Goal: Task Accomplishment & Management: Manage account settings

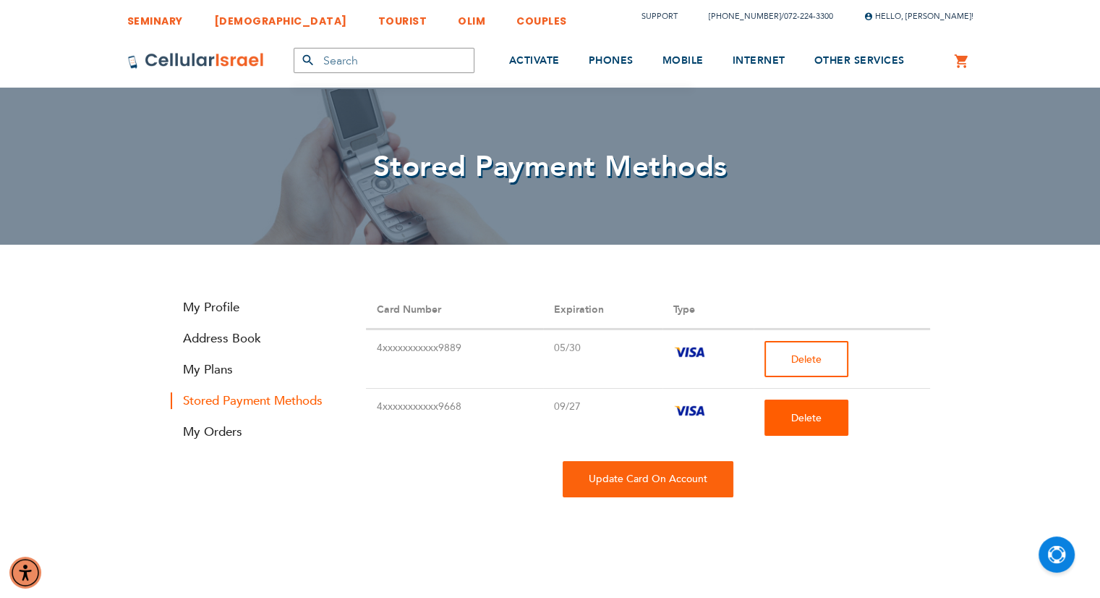
type input "[EMAIL_ADDRESS][DOMAIN_NAME]"
click at [802, 366] on button "Delete" at bounding box center [807, 359] width 84 height 36
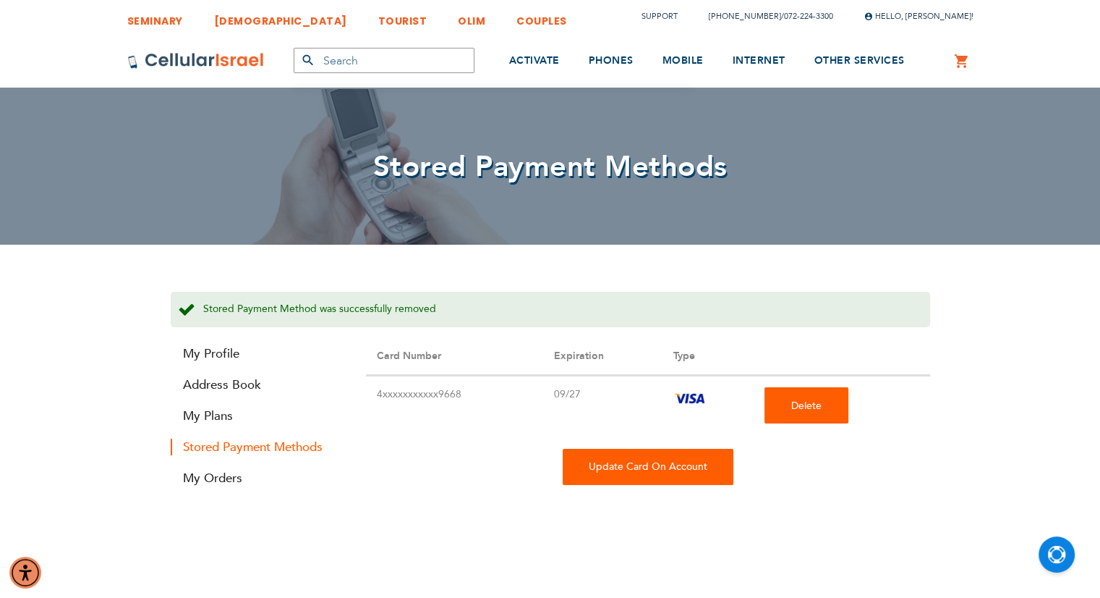
type input "[EMAIL_ADDRESS][DOMAIN_NAME]"
click at [634, 470] on div "Update Card On Account" at bounding box center [648, 467] width 171 height 36
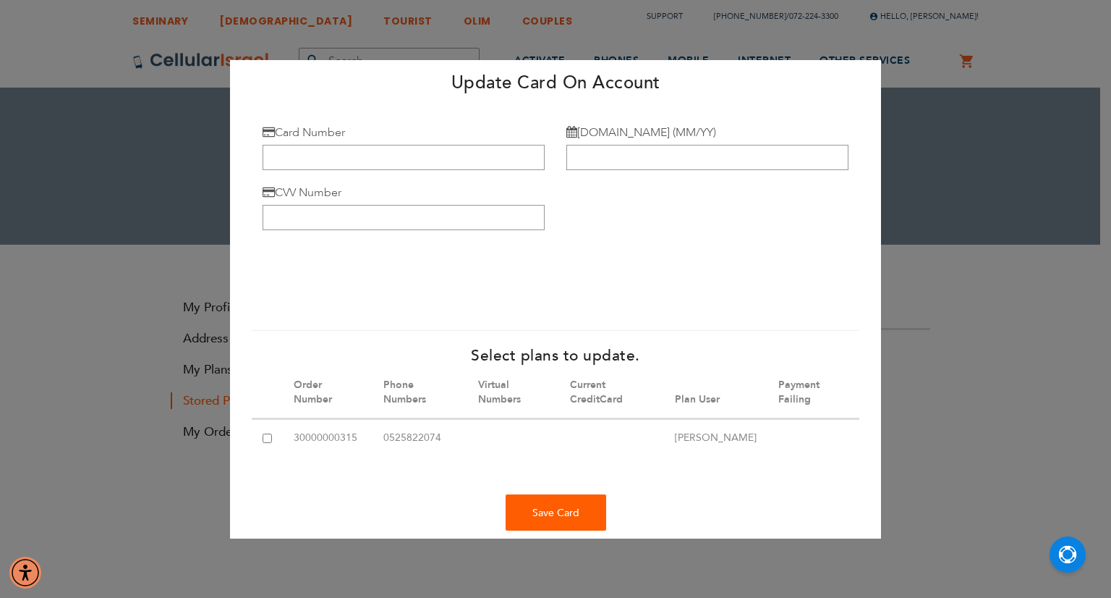
click at [266, 437] on input "checkbox" at bounding box center [267, 437] width 9 height 9
checkbox input "true"
click at [300, 156] on input "Card Number" at bounding box center [404, 157] width 282 height 25
type input "[CREDIT_CARD_NUMBER]"
type input "09/27"
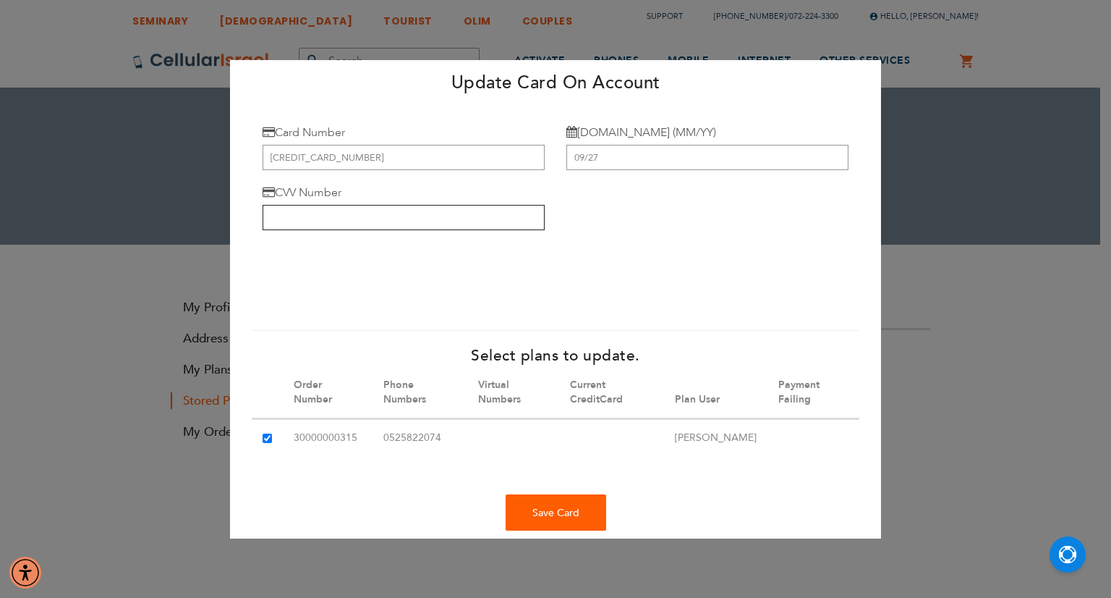
type input "061"
click at [559, 527] on div "Save Card" at bounding box center [556, 512] width 101 height 36
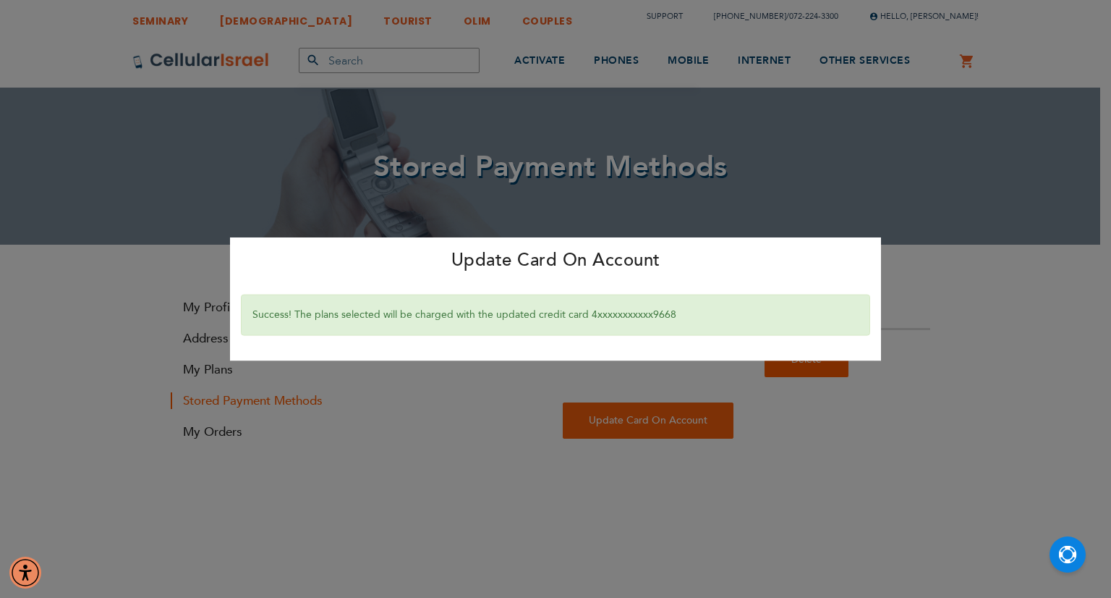
click at [496, 462] on div "Update Card On Account × Success! The plans selected will be charged with the u…" at bounding box center [555, 299] width 1111 height 598
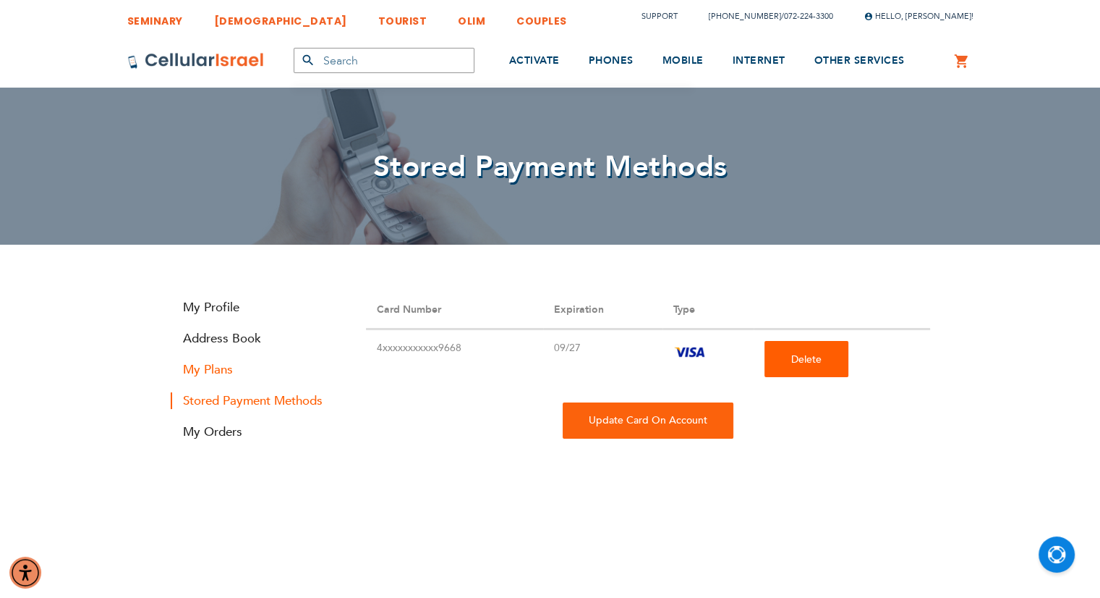
click at [217, 371] on link "My Plans" at bounding box center [258, 369] width 174 height 17
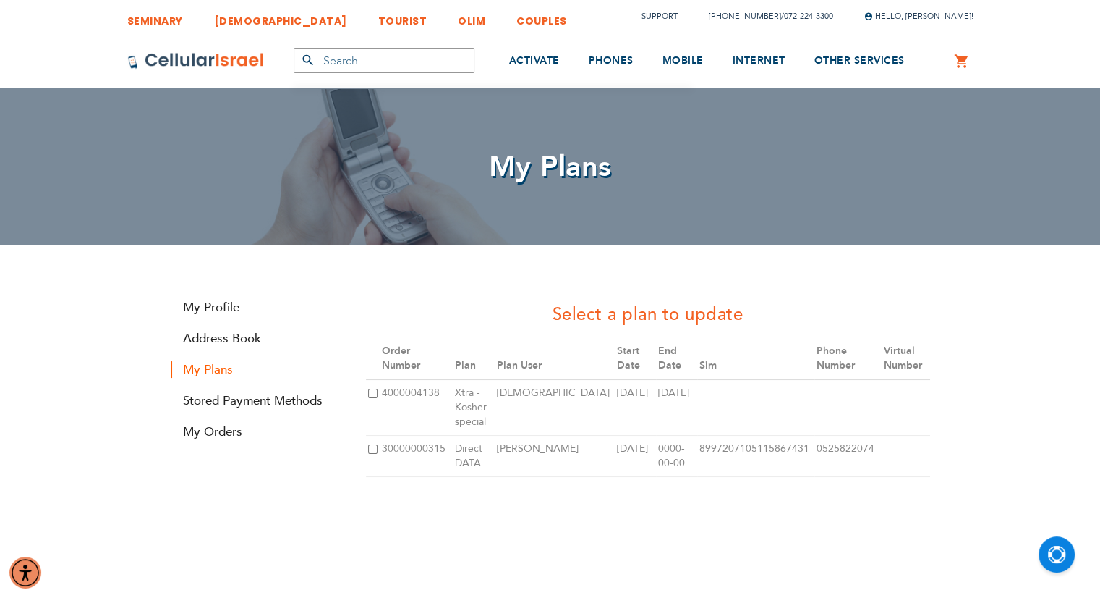
type input "[EMAIL_ADDRESS][DOMAIN_NAME]"
click at [376, 397] on input "checkbox" at bounding box center [372, 393] width 9 height 9
checkbox input "true"
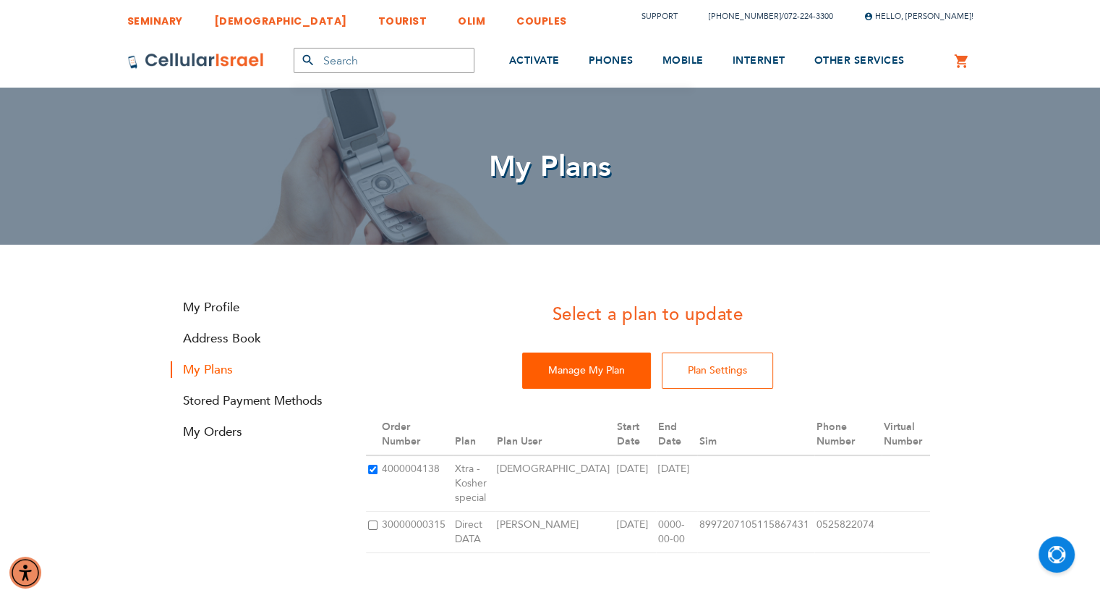
click at [585, 370] on input "Manage My Plan" at bounding box center [586, 370] width 129 height 36
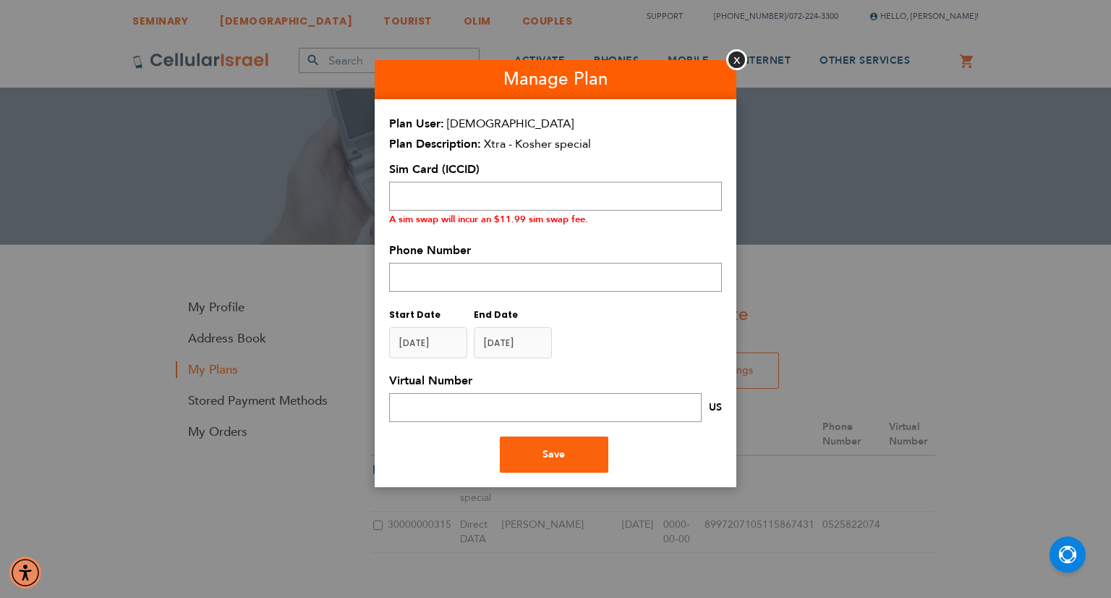
click at [368, 284] on aside "Manage Plan Close Plan User rabbi Plan Description Xtra - Kosher special Plan T…" at bounding box center [555, 299] width 1111 height 598
click at [738, 67] on button "Close" at bounding box center [736, 59] width 21 height 21
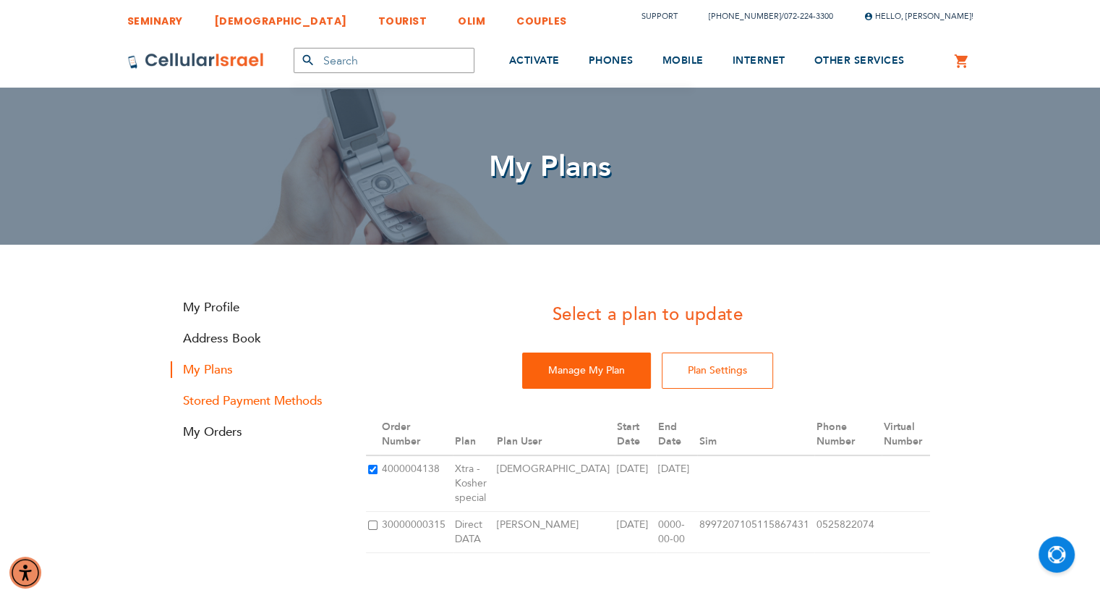
click at [289, 400] on link "Stored Payment Methods" at bounding box center [258, 400] width 174 height 17
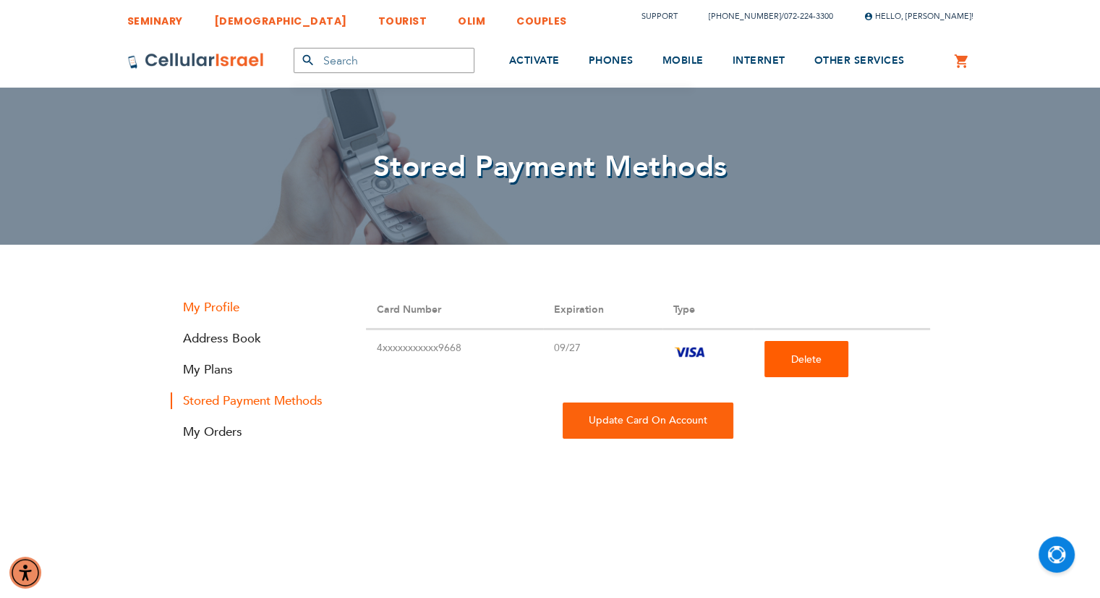
type input "[EMAIL_ADDRESS][DOMAIN_NAME]"
click at [214, 300] on link "My Profile" at bounding box center [258, 307] width 174 height 17
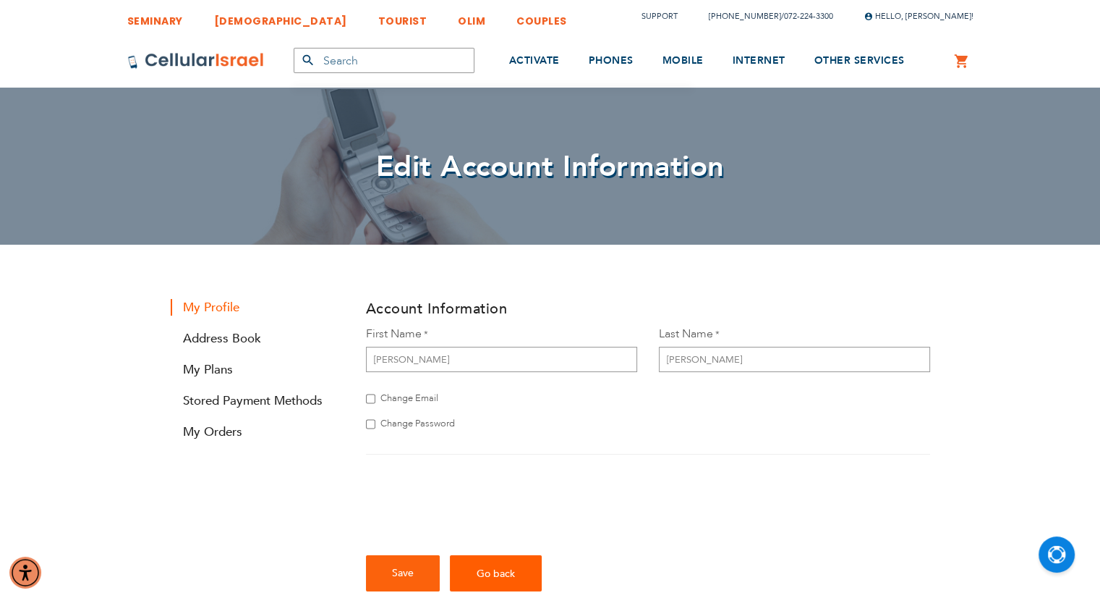
type input "[EMAIL_ADDRESS][DOMAIN_NAME]"
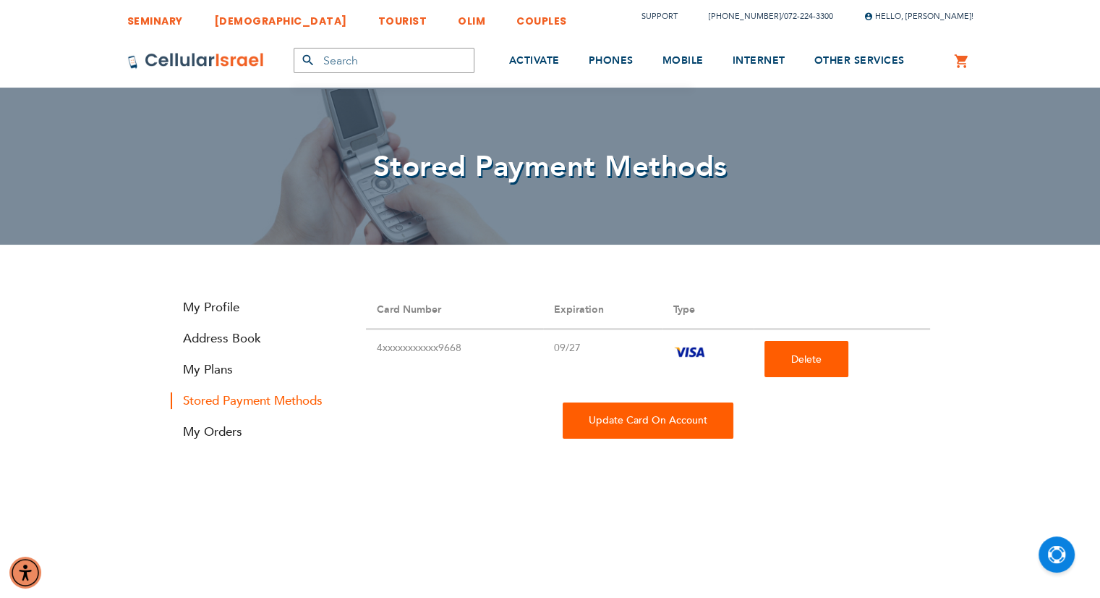
type input "[EMAIL_ADDRESS][DOMAIN_NAME]"
click at [684, 424] on div "Update Card On Account" at bounding box center [648, 420] width 171 height 36
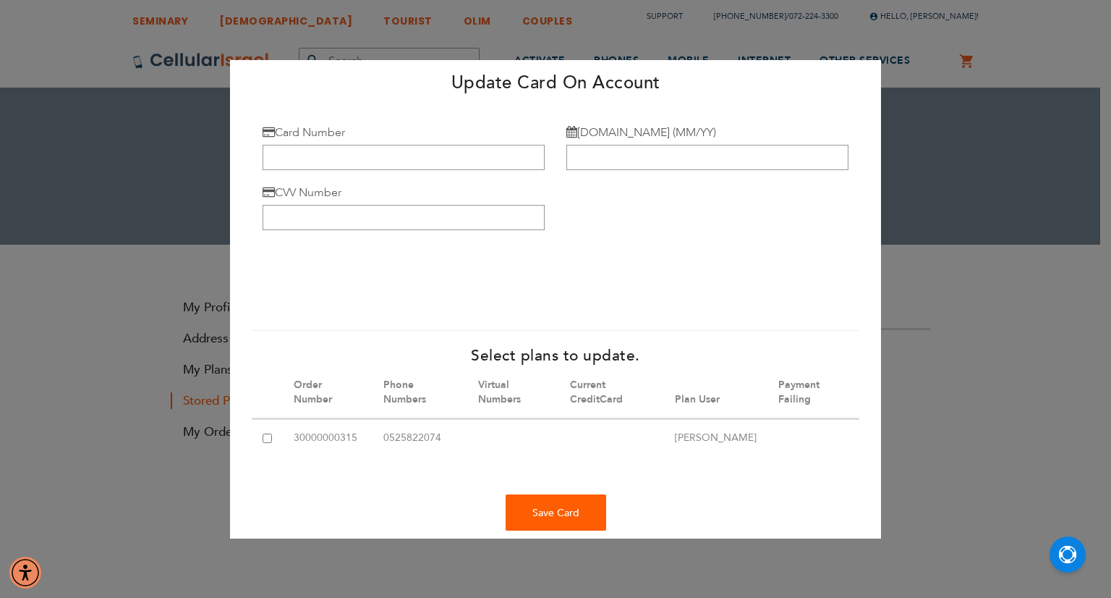
click at [269, 436] on input "checkbox" at bounding box center [267, 437] width 9 height 9
checkbox input "true"
click at [323, 140] on label "Card Number" at bounding box center [304, 132] width 82 height 16
click at [323, 145] on input "Card Number" at bounding box center [404, 157] width 282 height 25
click at [324, 149] on input "Card Number" at bounding box center [404, 157] width 282 height 25
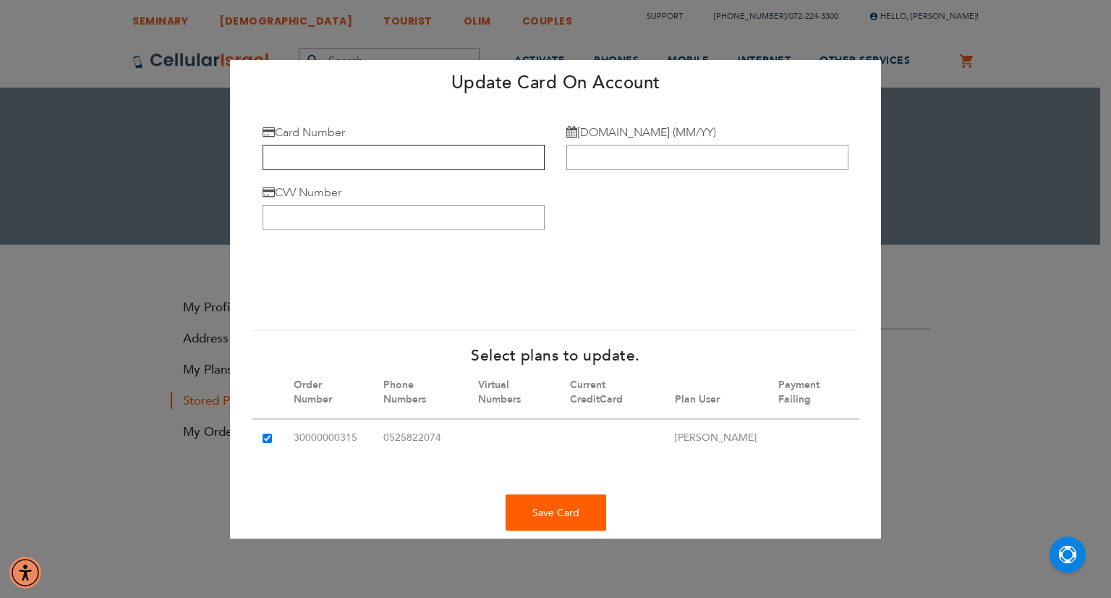
type input "[CREDIT_CARD_NUMBER]"
type input "09/27"
type input "061"
click at [556, 514] on div "Save Card" at bounding box center [556, 512] width 101 height 36
